Goal: Check status: Check status

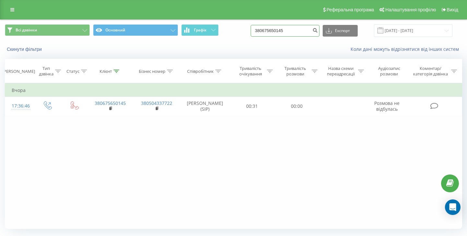
click at [287, 31] on input "380675650145" at bounding box center [285, 31] width 69 height 12
paste input "964105086"
type input "380964105086"
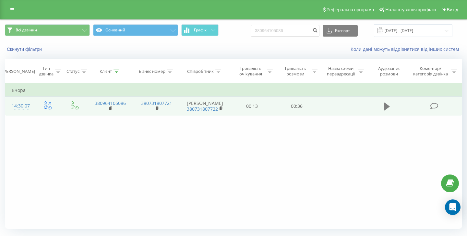
click at [385, 104] on icon at bounding box center [387, 107] width 6 height 8
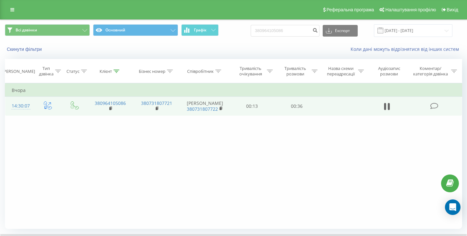
scroll to position [42, 0]
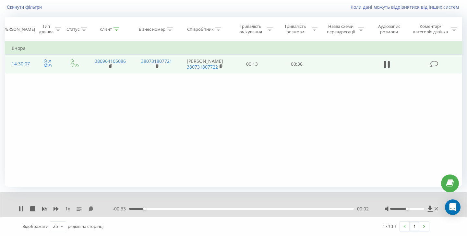
click at [413, 210] on div at bounding box center [412, 209] width 55 height 6
drag, startPoint x: 409, startPoint y: 209, endPoint x: 427, endPoint y: 209, distance: 18.2
click at [427, 209] on div at bounding box center [412, 209] width 55 height 6
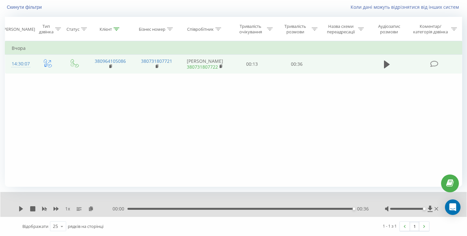
scroll to position [0, 0]
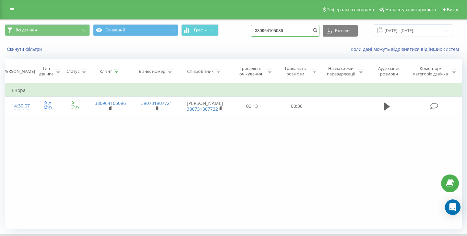
click at [289, 32] on input "380964105086" at bounding box center [285, 31] width 69 height 12
type input "0677589615"
